Goal: Find contact information: Find contact information

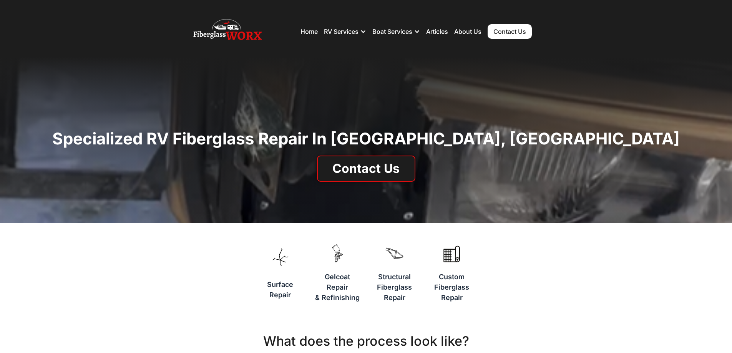
click at [515, 29] on link "Contact Us" at bounding box center [510, 31] width 44 height 15
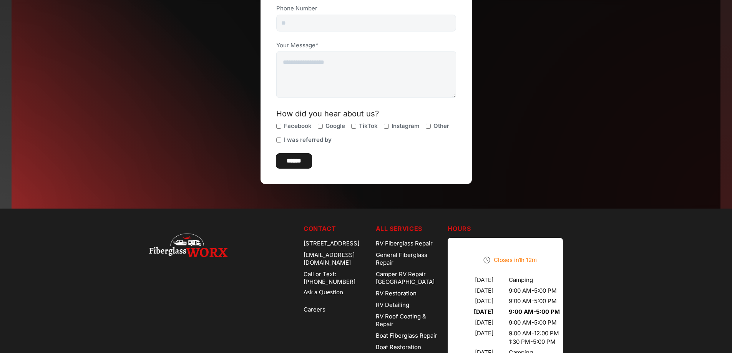
scroll to position [282, 0]
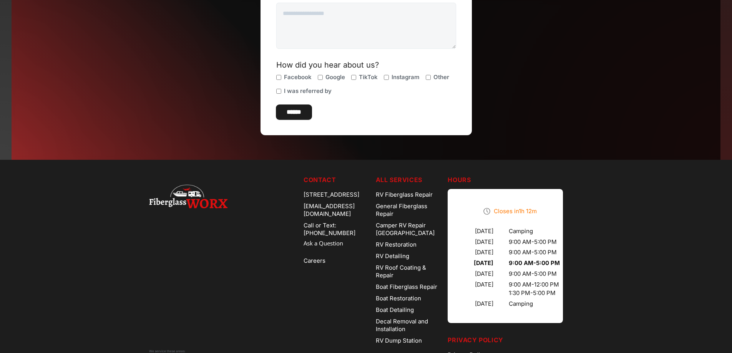
drag, startPoint x: 297, startPoint y: 193, endPoint x: 332, endPoint y: 200, distance: 35.3
click at [354, 201] on div "[STREET_ADDRESS]" at bounding box center [337, 195] width 66 height 12
copy div "[STREET_ADDRESS]"
